Goal: Transaction & Acquisition: Purchase product/service

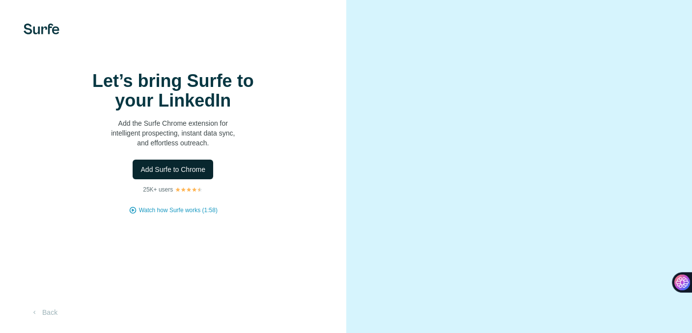
click at [180, 174] on span "Add Surfe to Chrome" at bounding box center [173, 170] width 65 height 10
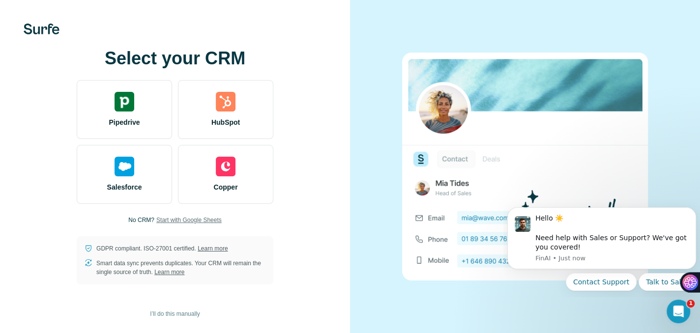
click at [193, 221] on span "Start with Google Sheets" at bounding box center [188, 220] width 65 height 9
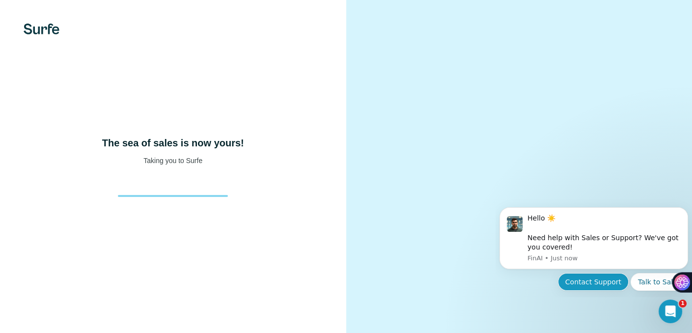
click at [600, 285] on button "Contact Support" at bounding box center [593, 282] width 71 height 18
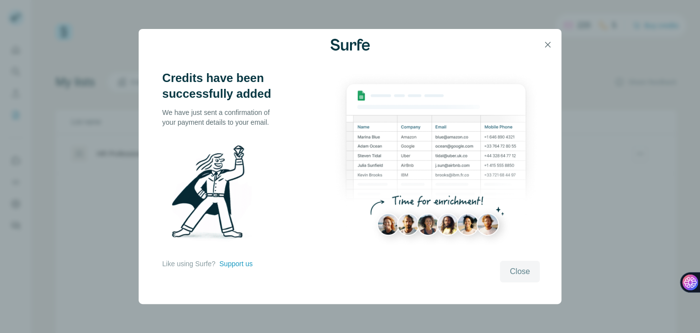
click at [523, 270] on span "Close" at bounding box center [520, 272] width 20 height 12
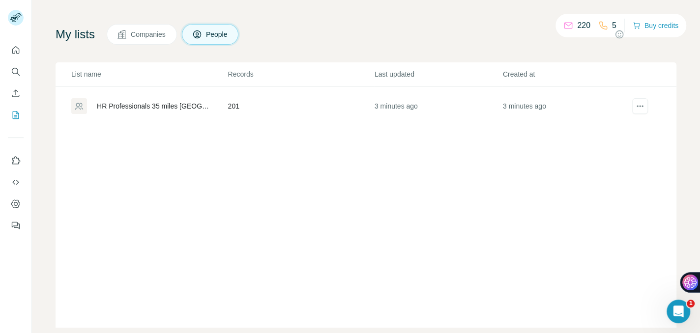
scroll to position [65, 0]
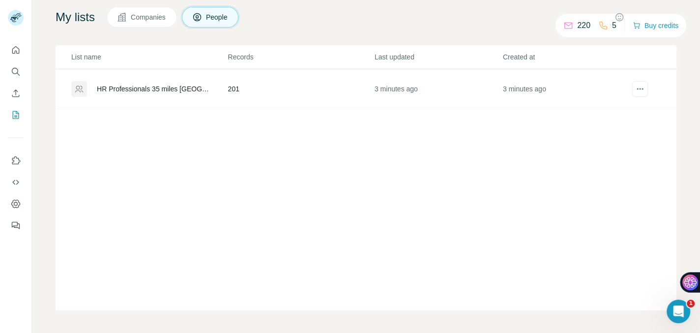
click at [153, 87] on div "HR Professionals 35 miles [GEOGRAPHIC_DATA]" at bounding box center [154, 89] width 115 height 10
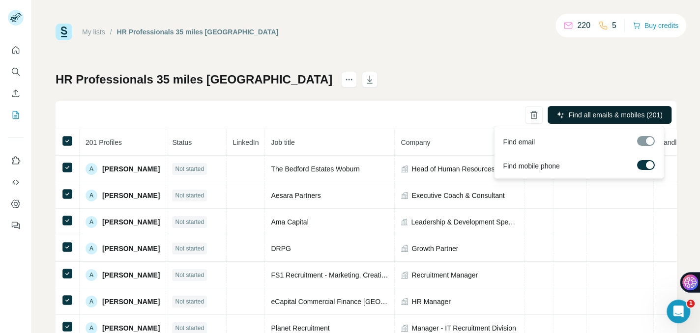
click at [601, 115] on span "Find all emails & mobiles (201)" at bounding box center [615, 115] width 94 height 10
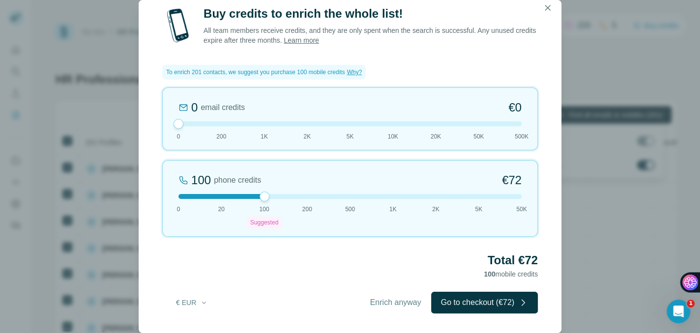
drag, startPoint x: 182, startPoint y: 208, endPoint x: 175, endPoint y: 208, distance: 6.9
click at [180, 208] on div "100 phone credits €72 0 20 100 Suggested 200 500 1K 2K 5K 50K" at bounding box center [349, 198] width 375 height 77
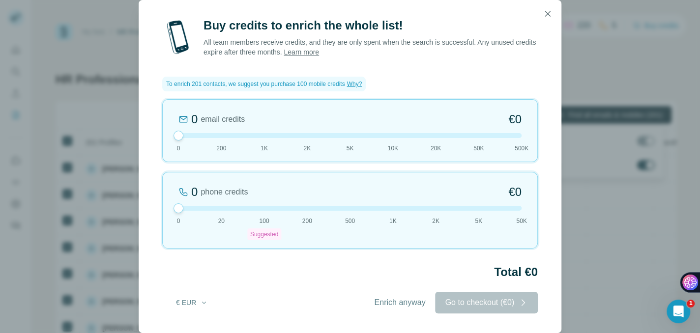
click at [227, 147] on div "0 email credits €0 0 200 1K 2K 5K 10K 20K 50K 500K" at bounding box center [349, 130] width 375 height 63
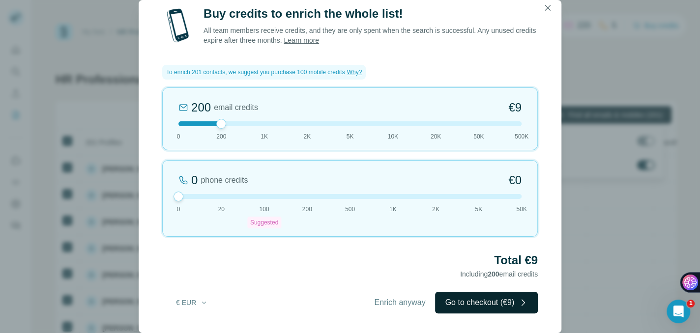
click at [501, 303] on button "Go to checkout (€9)" at bounding box center [486, 303] width 103 height 22
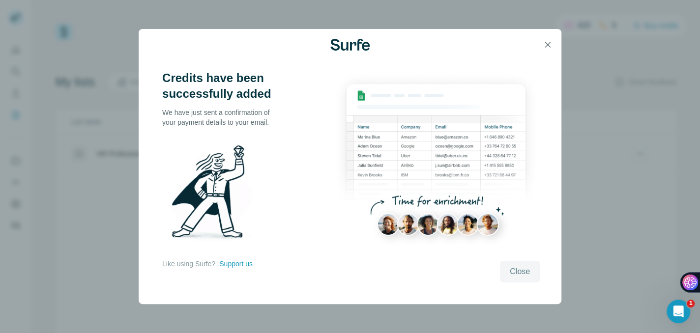
click at [519, 270] on span "Close" at bounding box center [520, 272] width 20 height 12
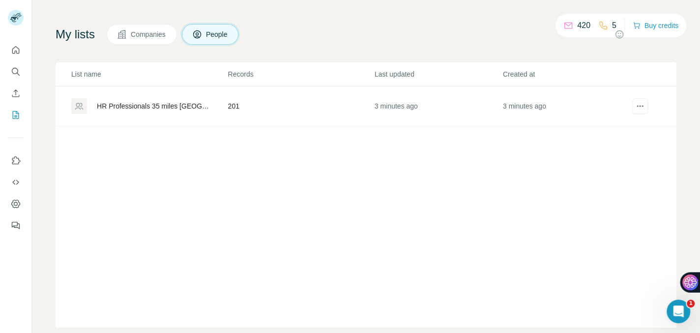
scroll to position [65, 0]
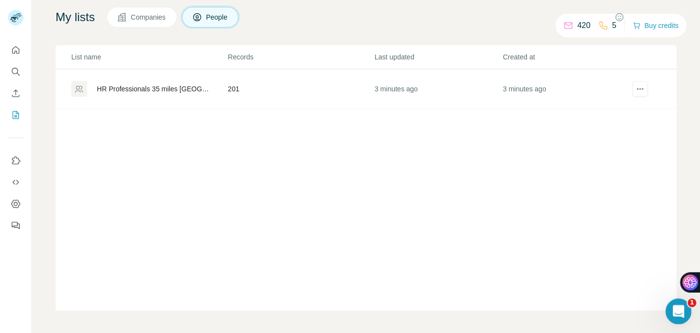
click at [681, 312] on icon "Open Intercom Messenger" at bounding box center [677, 310] width 16 height 16
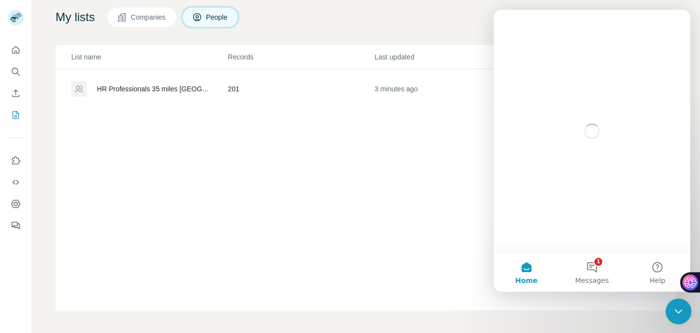
scroll to position [0, 0]
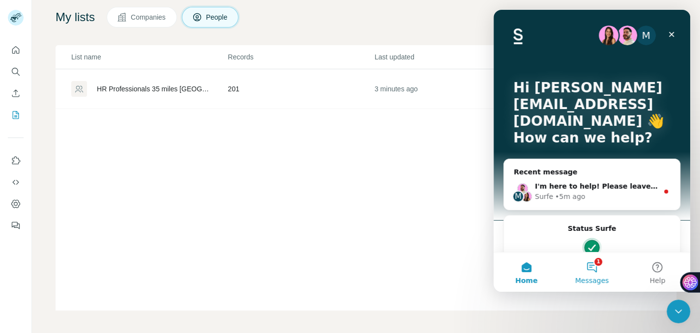
click at [591, 269] on button "1 Messages" at bounding box center [591, 272] width 65 height 39
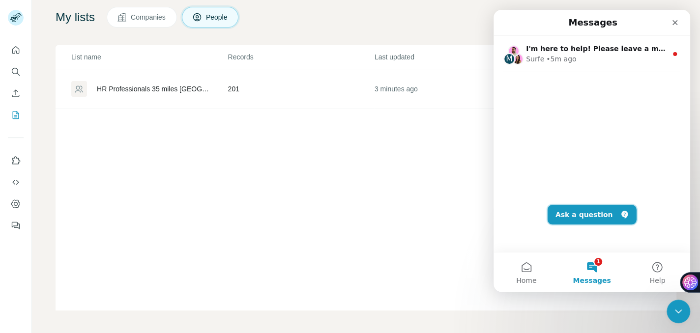
click at [587, 214] on button "Ask a question" at bounding box center [591, 215] width 89 height 20
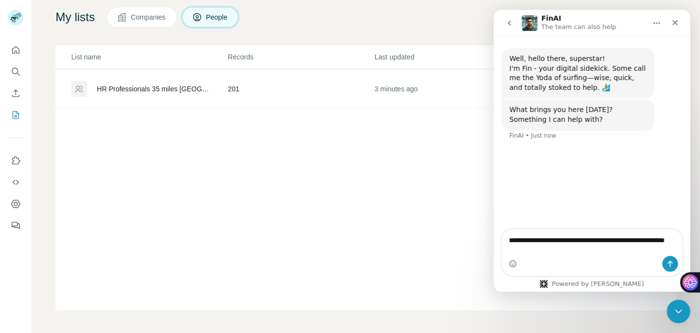
type textarea "**********"
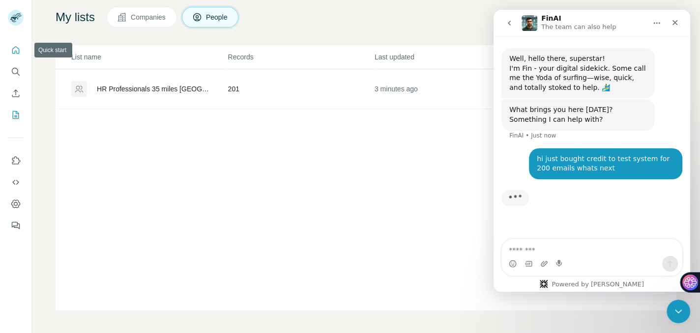
click at [18, 51] on icon "Quick start" at bounding box center [16, 50] width 10 height 10
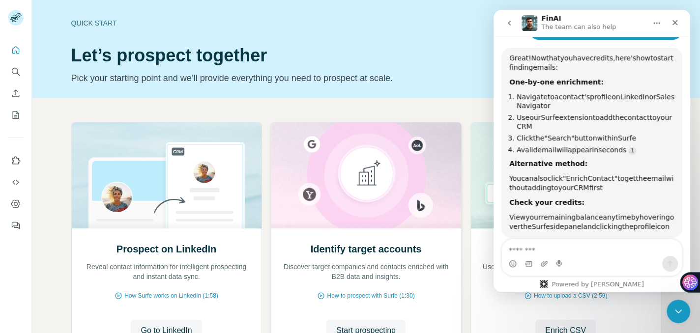
scroll to position [135, 0]
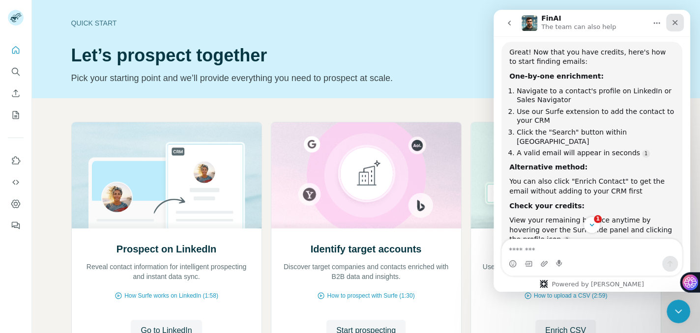
click at [672, 19] on icon "Close" at bounding box center [675, 23] width 8 height 8
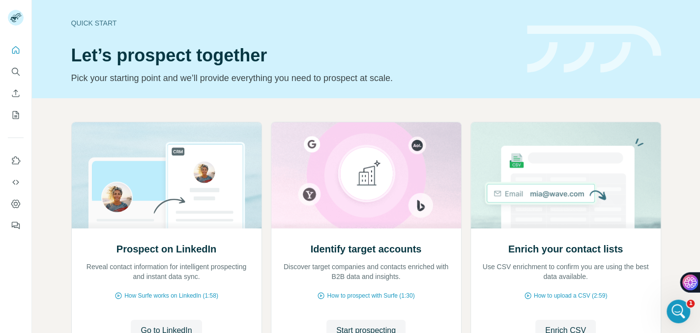
scroll to position [240, 0]
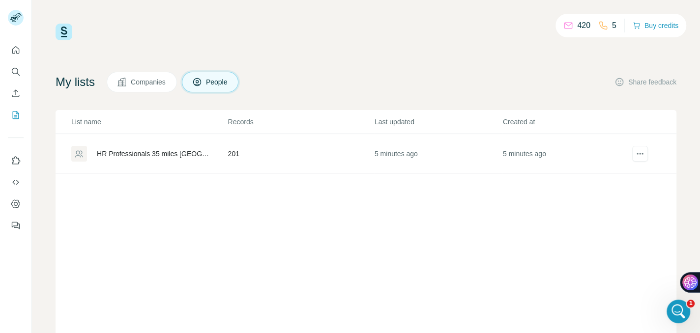
drag, startPoint x: 159, startPoint y: 151, endPoint x: 418, endPoint y: 194, distance: 262.4
click at [418, 194] on div "List name Records Last updated Created at HR Professionals 35 miles [GEOGRAPHIC…" at bounding box center [366, 242] width 621 height 265
click at [635, 151] on icon "actions" at bounding box center [640, 154] width 10 height 10
click at [618, 171] on span "Download list as CSV" at bounding box center [590, 174] width 66 height 10
click at [145, 153] on div "HR Professionals 35 miles [GEOGRAPHIC_DATA]" at bounding box center [154, 154] width 115 height 10
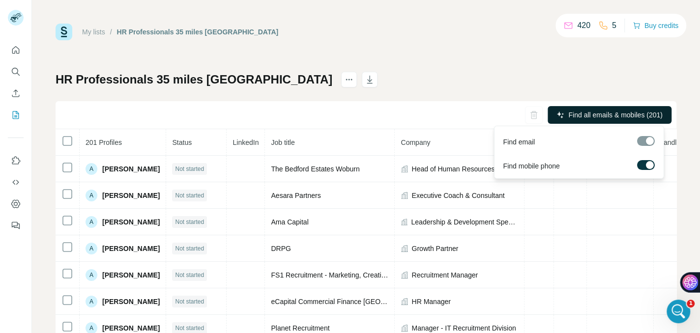
click at [606, 115] on span "Find all emails & mobiles (201)" at bounding box center [615, 115] width 94 height 10
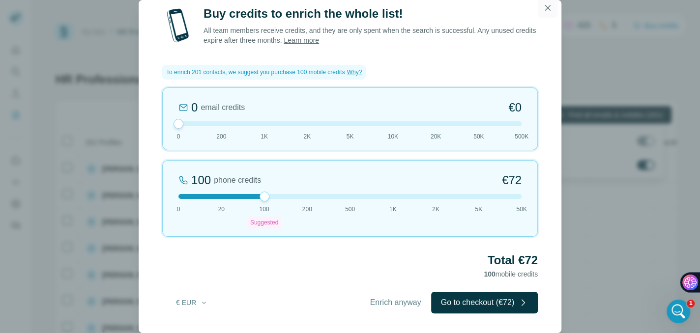
click at [549, 6] on icon "button" at bounding box center [547, 7] width 5 height 5
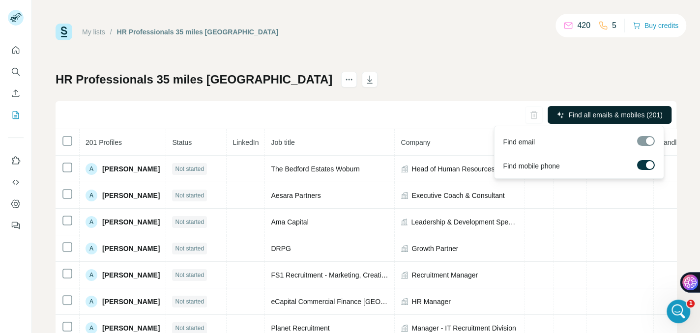
click at [645, 167] on label at bounding box center [645, 165] width 18 height 10
click at [620, 113] on span "Find all emails (201)" at bounding box center [632, 115] width 62 height 10
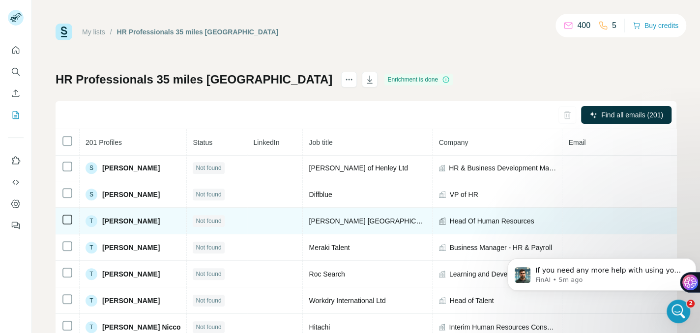
scroll to position [5096, 0]
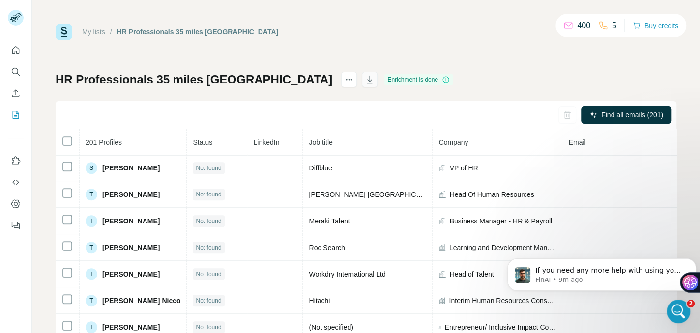
click at [367, 79] on icon "button" at bounding box center [369, 80] width 5 height 3
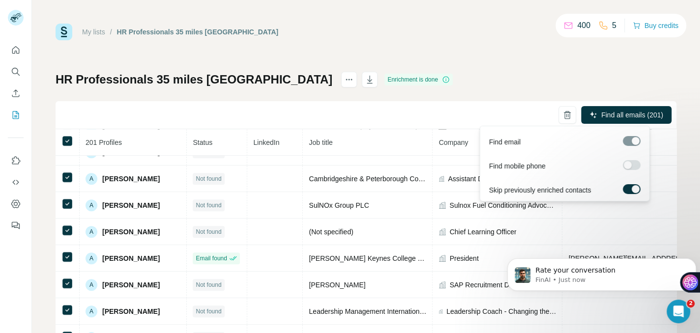
scroll to position [378, 0]
